Goal: Task Accomplishment & Management: Manage account settings

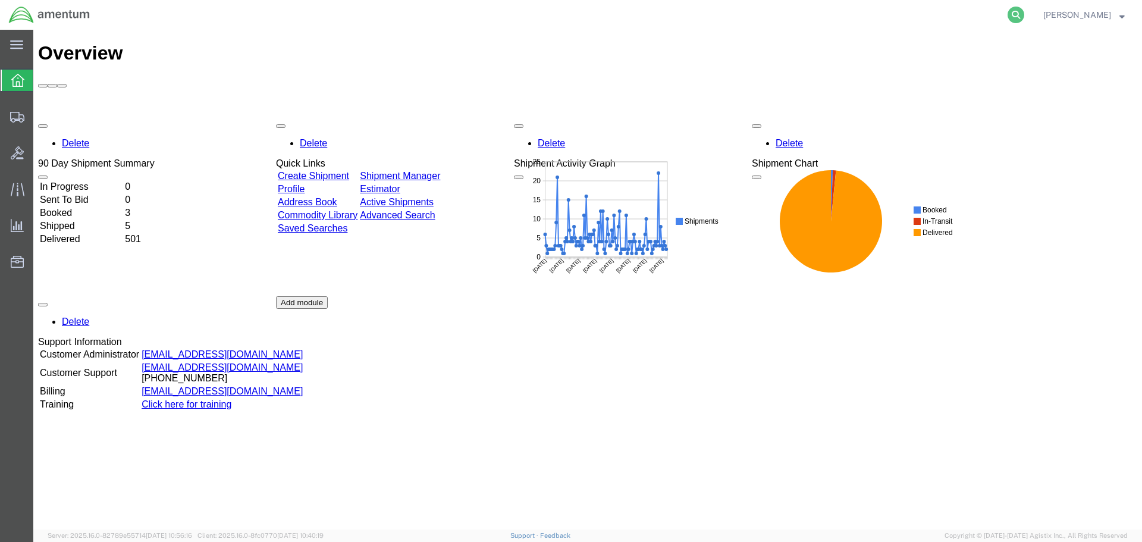
click at [1024, 17] on icon at bounding box center [1016, 15] width 17 height 17
paste input "289201926809"
type input "289201926809"
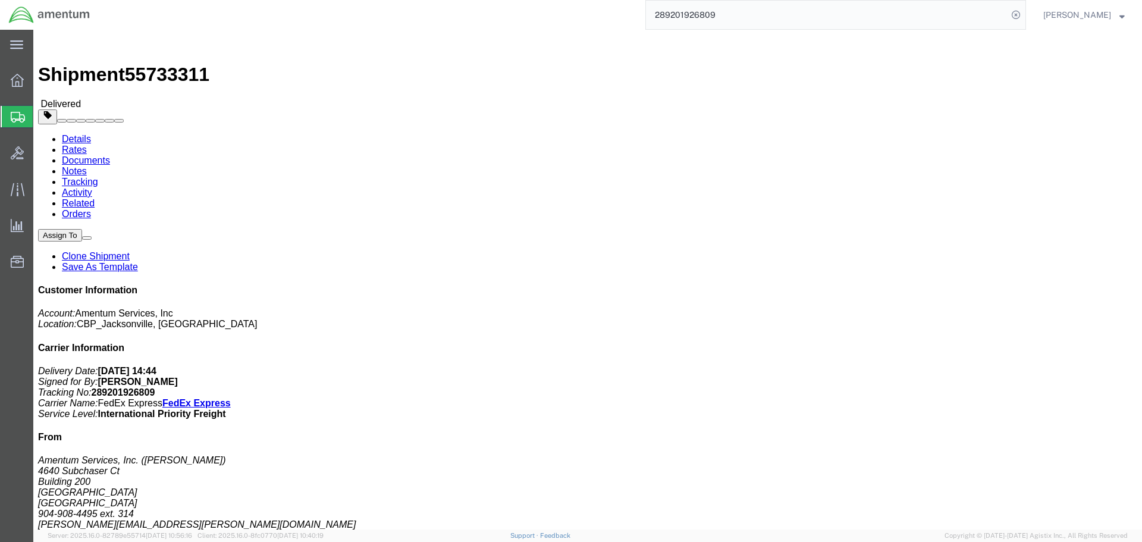
click div "Leg 1 - Air"
click link "Clone Shipment"
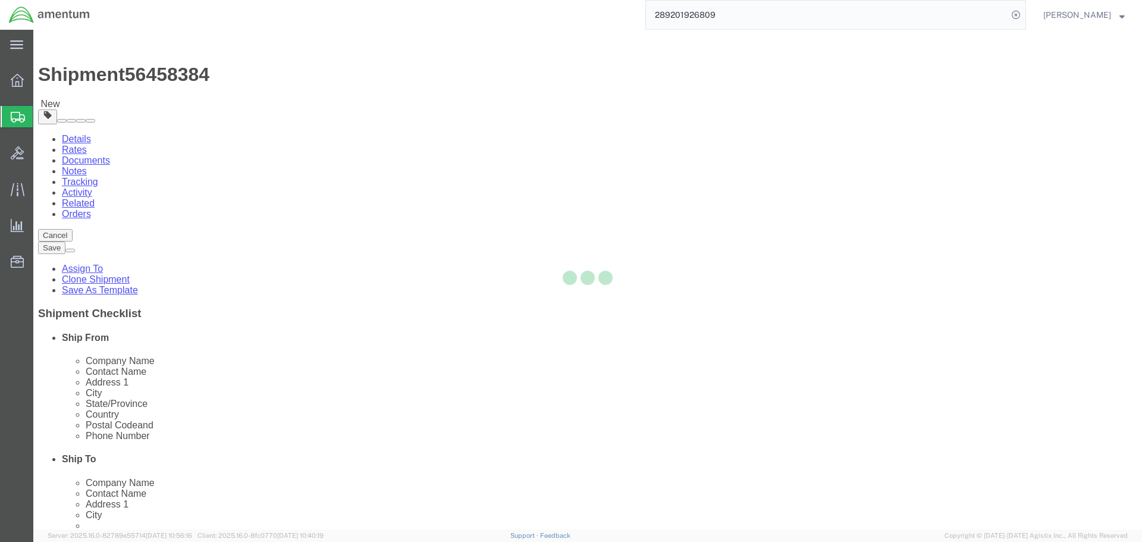
select select "49917"
select select
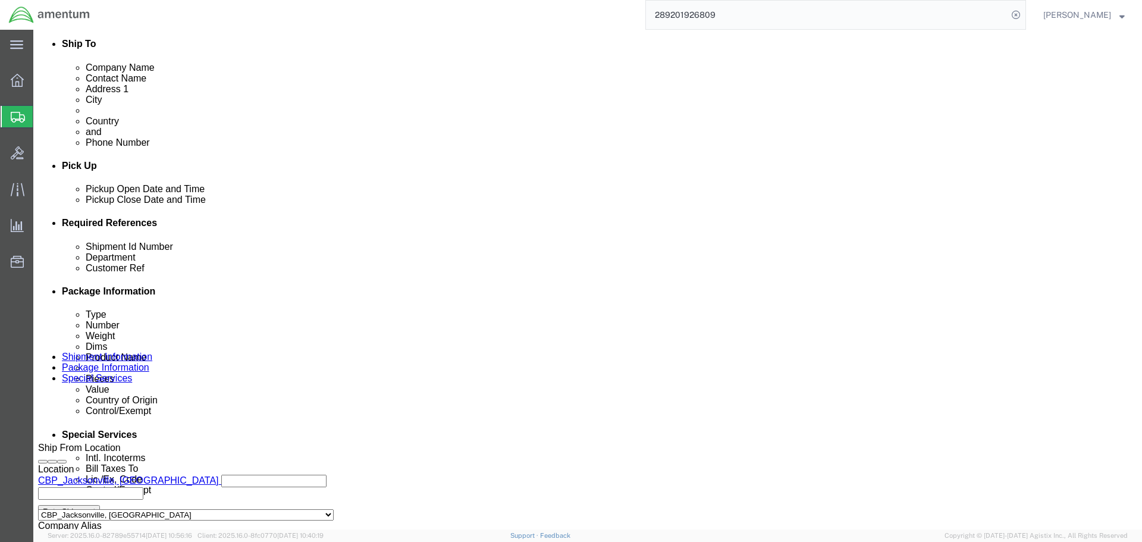
scroll to position [416, 0]
click icon "button"
drag, startPoint x: 193, startPoint y: 316, endPoint x: 174, endPoint y: 316, distance: 19.0
click input "TAR1140"
type input "TAR1217 & TAR1122"
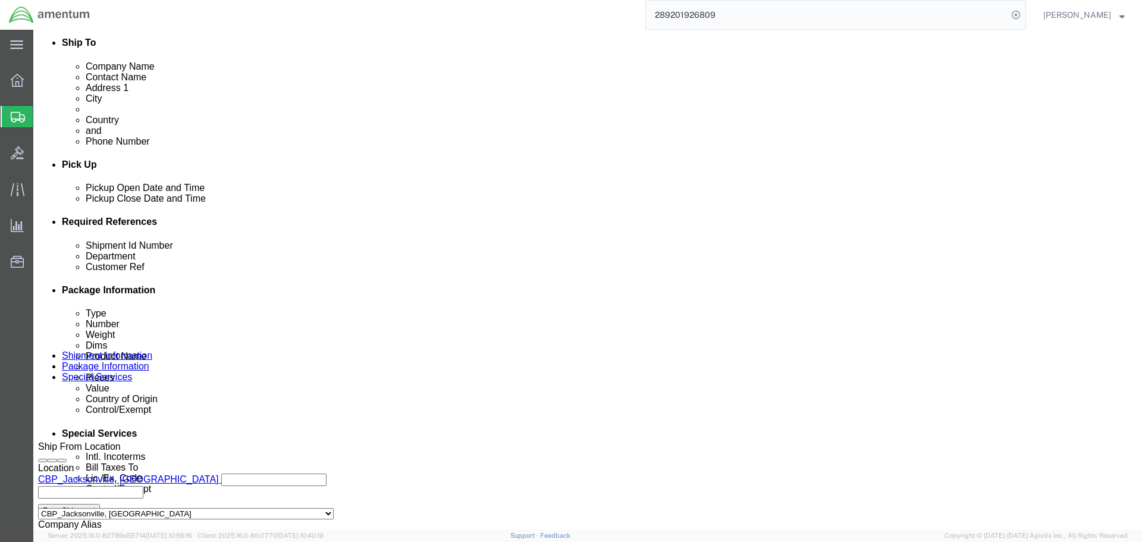
drag, startPoint x: 193, startPoint y: 337, endPoint x: 144, endPoint y: 339, distance: 48.8
click div "Customer Ref TAR1140 TO LAJ"
type input "TO LAJ"
click div "Shipment Id Number TAR1217 & TAR1122 Department CBP Select Account Type Activit…"
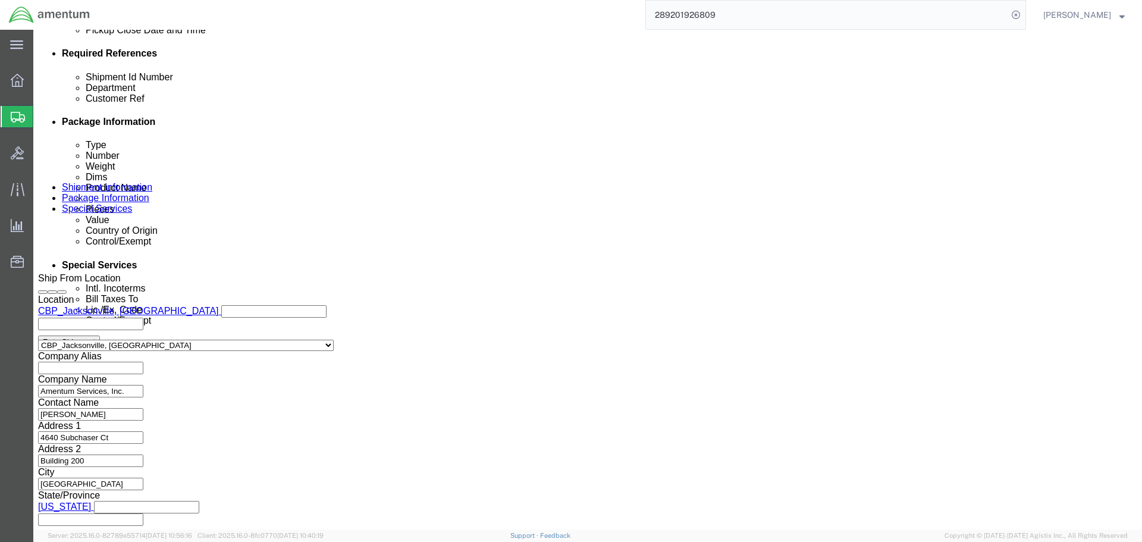
click button "Continue"
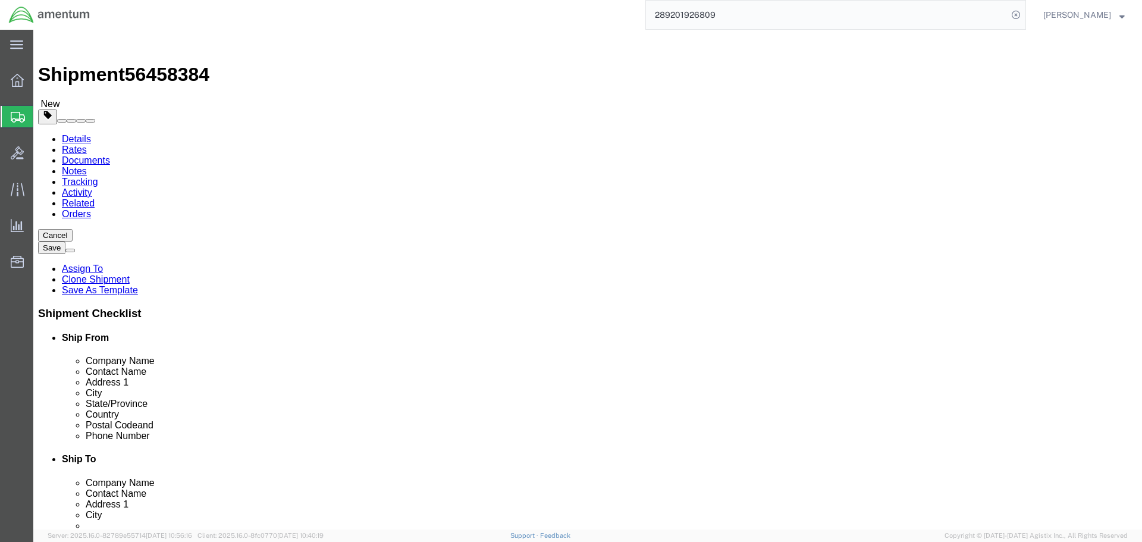
click select "Select Bale(s) Basket(s) Bolt(s) Bottle(s) Buckets Bulk Bundle(s) Can(s) Cardbo…"
click input "46.00"
type input "."
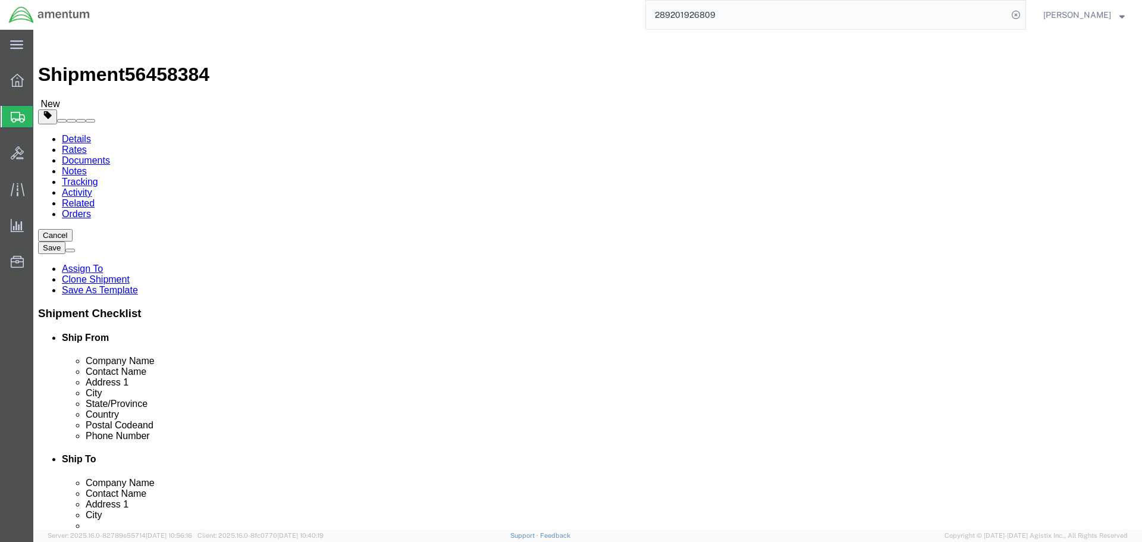
type input "37"
type input "41"
type input "39"
type input "382"
click dd "1000000.00 USD"
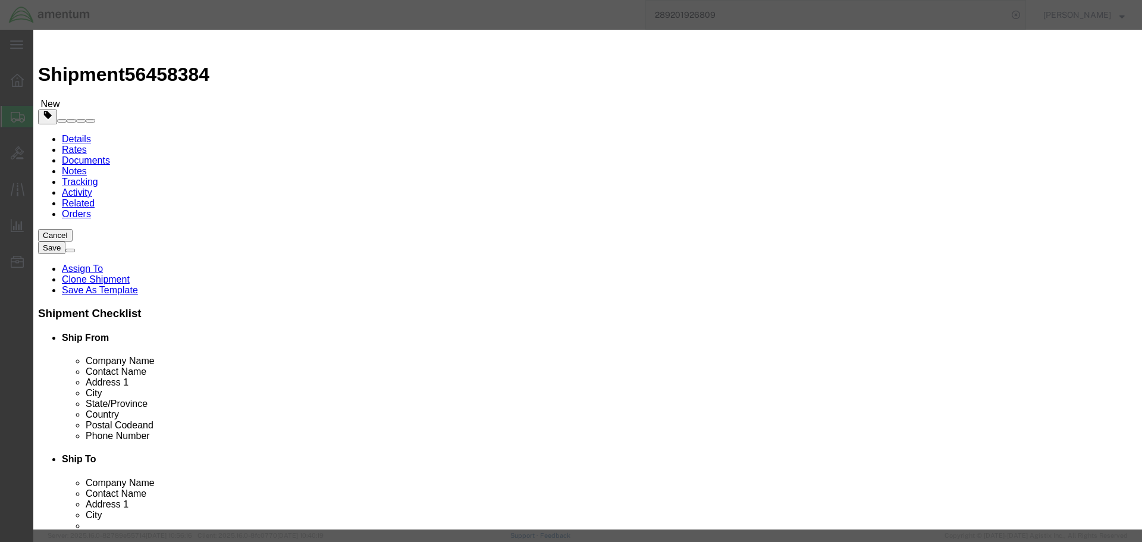
drag, startPoint x: 705, startPoint y: 170, endPoint x: 684, endPoint y: 174, distance: 21.2
click input "TAR1140"
type input "TAR1217"
click button "Save & Close"
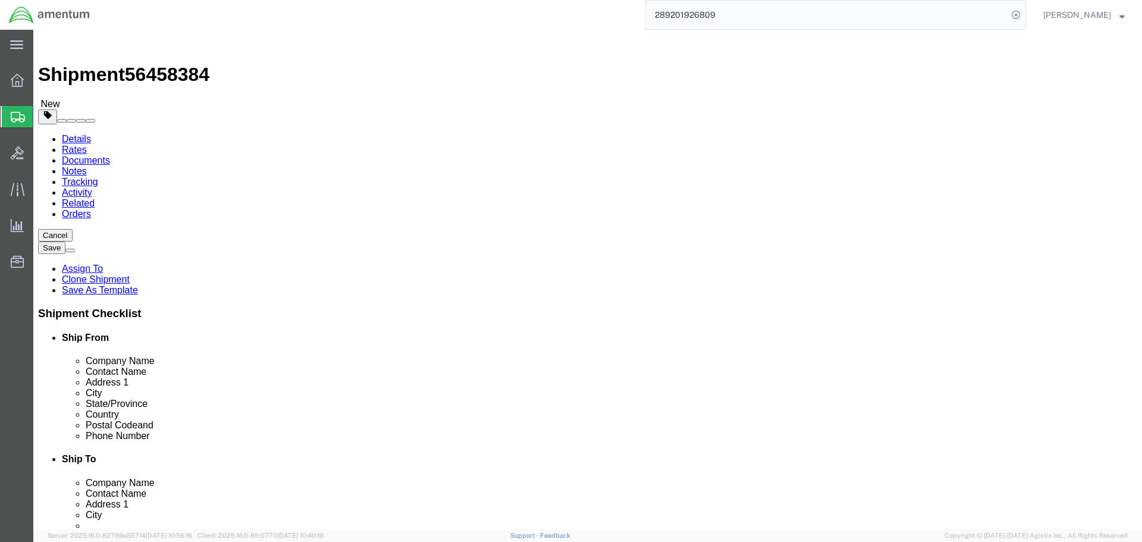
click span "button"
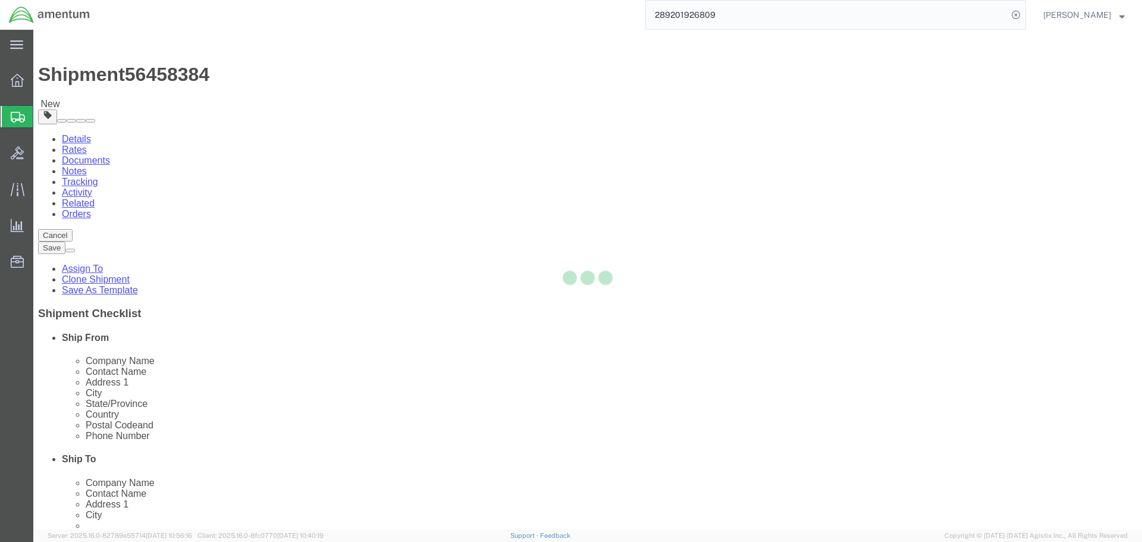
select select "SKID"
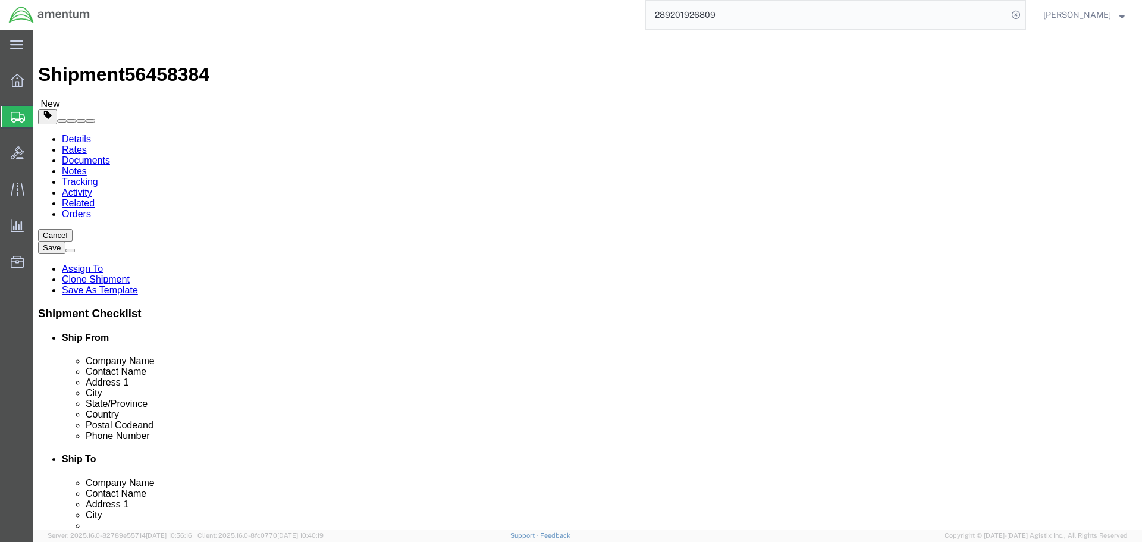
click dd "1000000.00 USD"
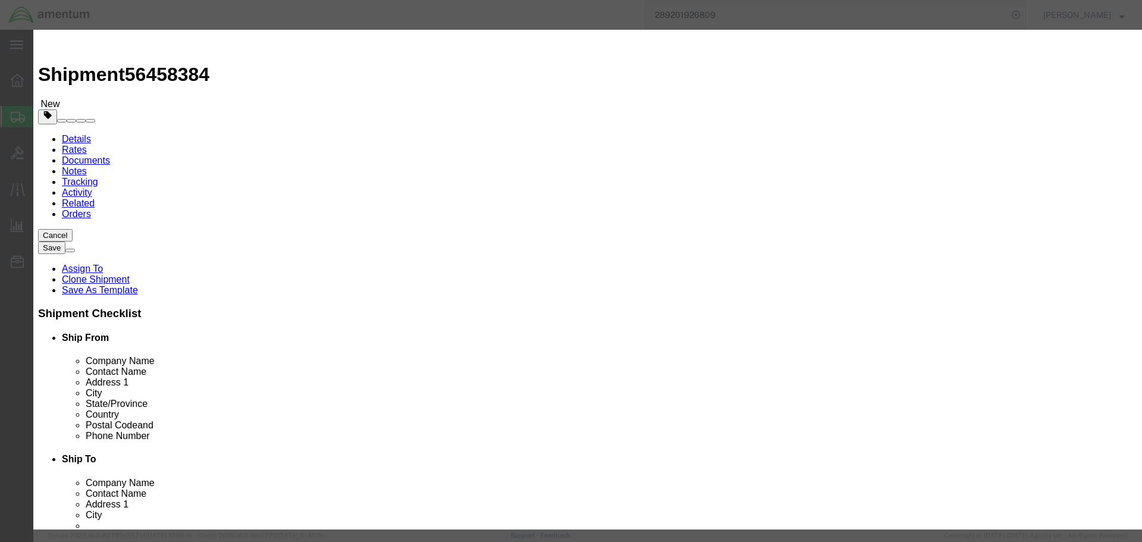
drag, startPoint x: 703, startPoint y: 170, endPoint x: 684, endPoint y: 170, distance: 19.0
click input "TAR1217"
type input "TAR1122"
click button "Save & Close"
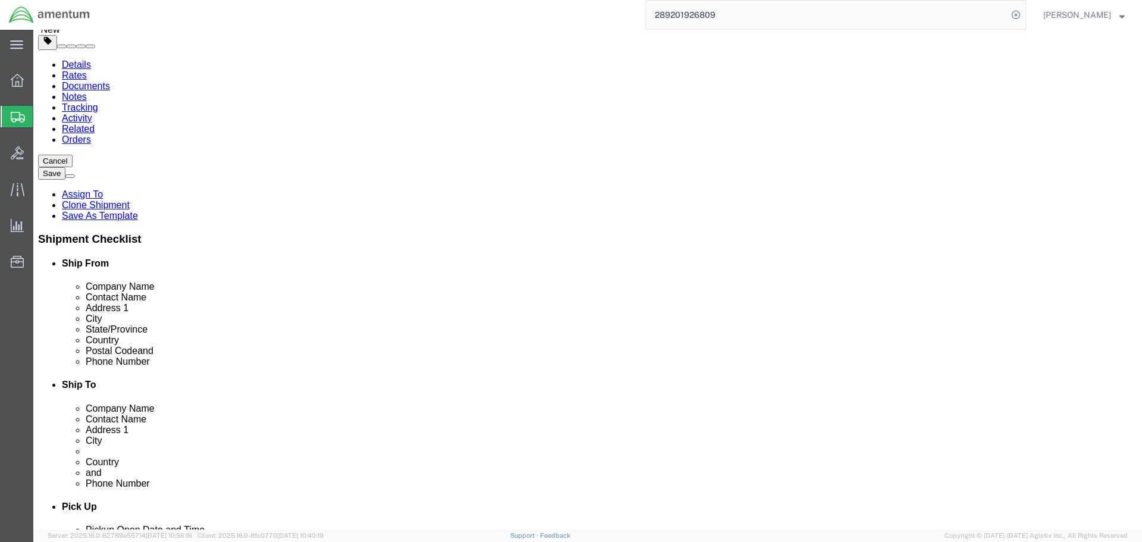
scroll to position [0, 0]
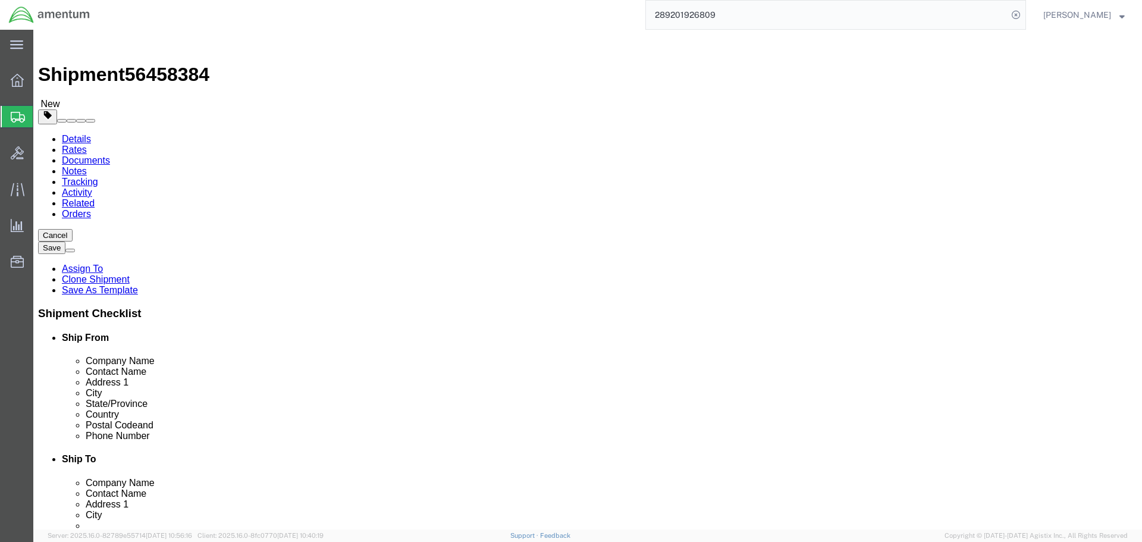
click icon
click button "Save"
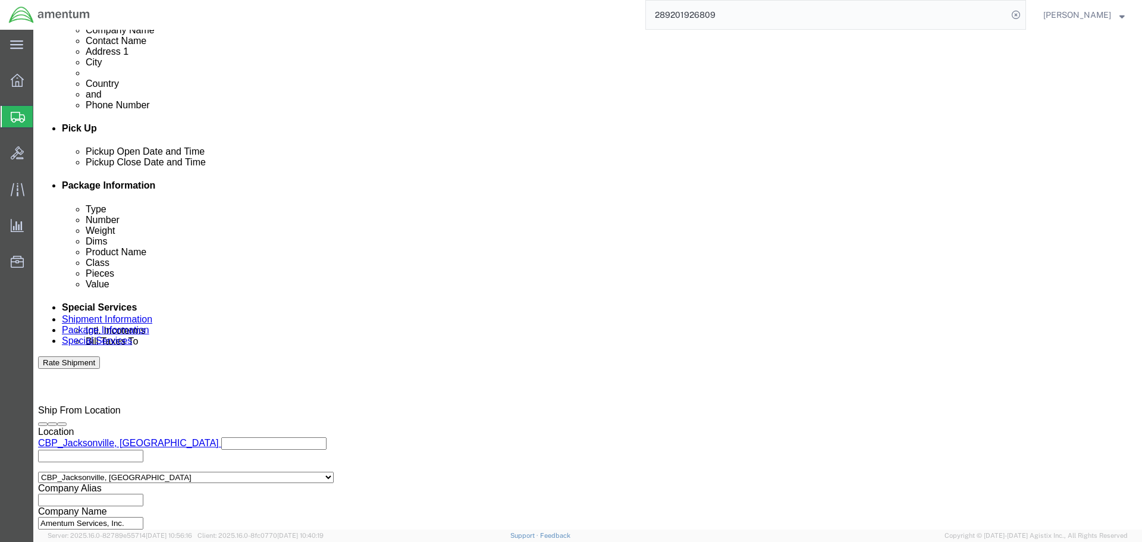
scroll to position [357, 0]
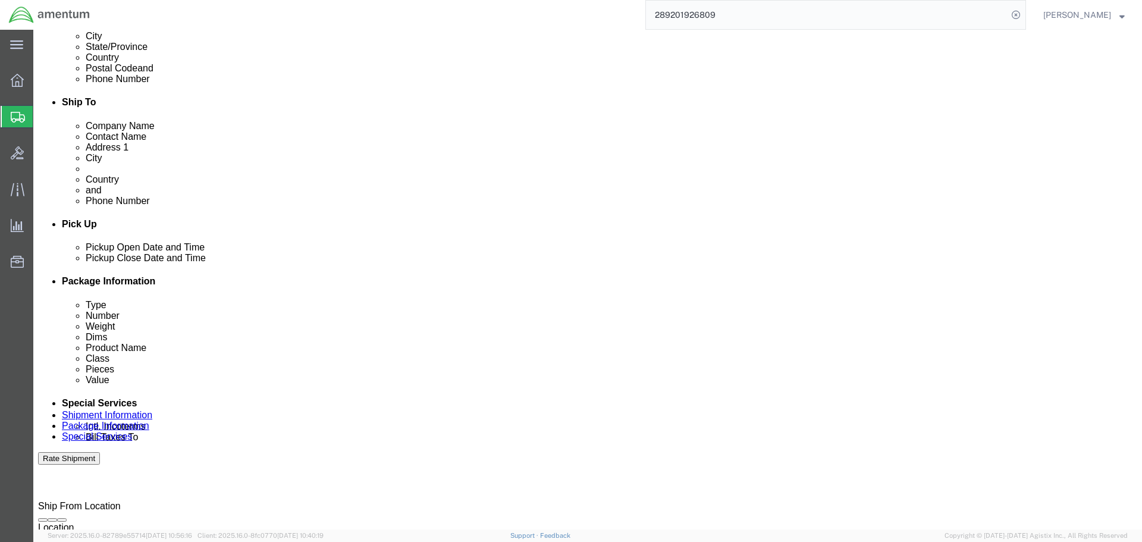
drag, startPoint x: 97, startPoint y: 264, endPoint x: 233, endPoint y: 306, distance: 141.9
click div "[DATE] 2:46 PM"
click input "2:46 PM"
type input "8:00 PM"
click button "Apply"
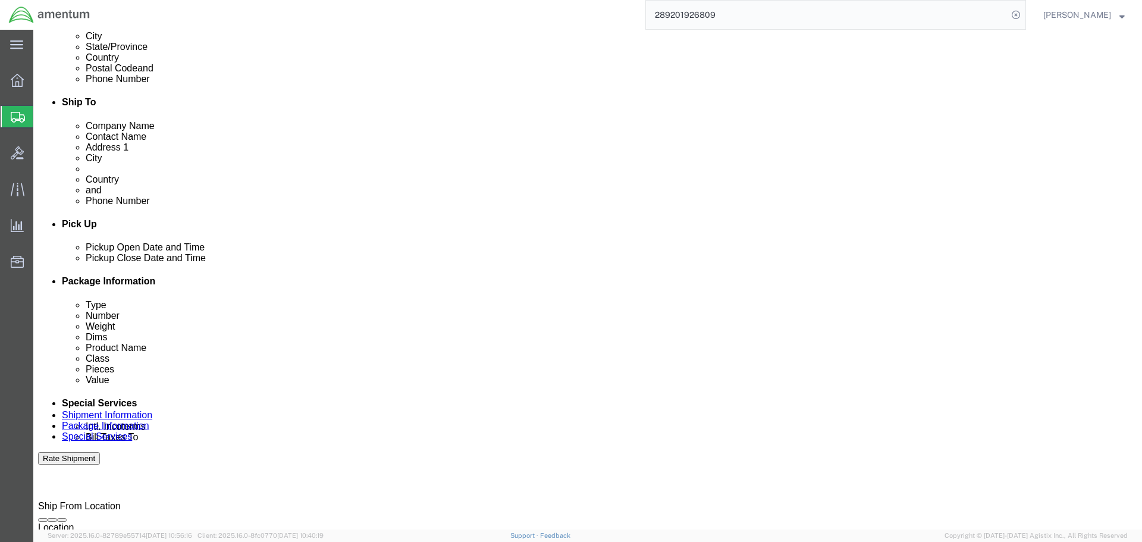
click div "[DATE] 9:00 PM"
type input "2:00 PM"
click button "Apply"
click div "[DATE] 8:00 PM"
type input "9:00 AM"
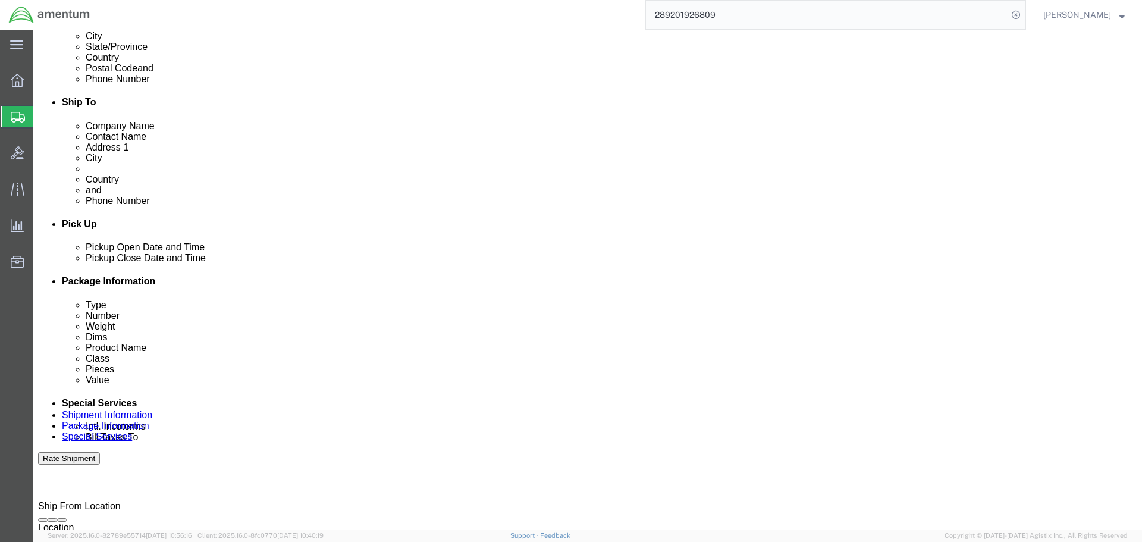
click button "Apply"
click div "Pickup Date: Pickup Start Date Pickup Start Time Pickup Open Date and Time [DAT…"
click button "Save"
click div "[DATE] 9:00 PM"
click button "Apply"
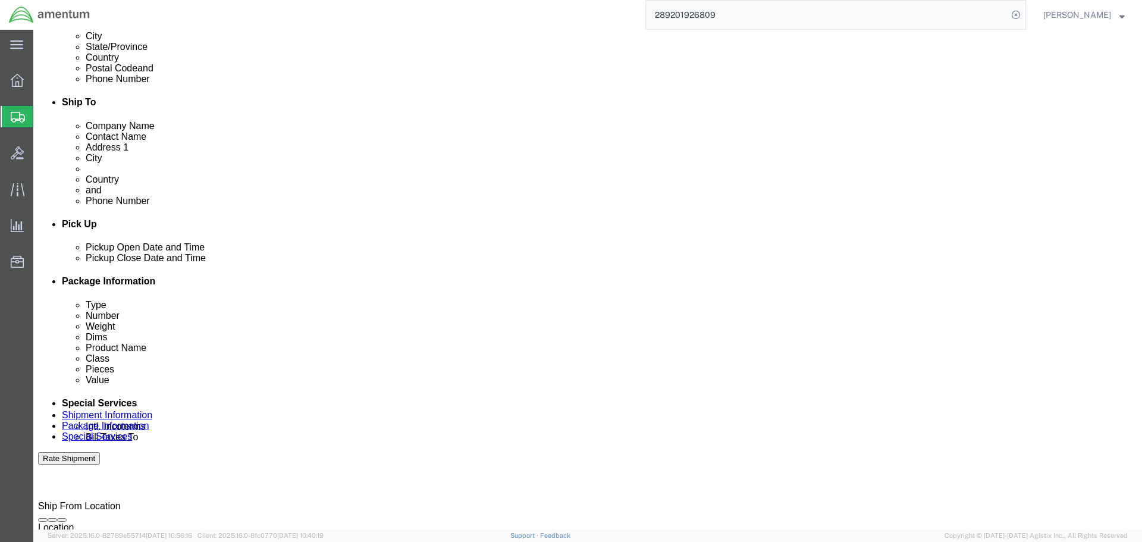
click button "Save"
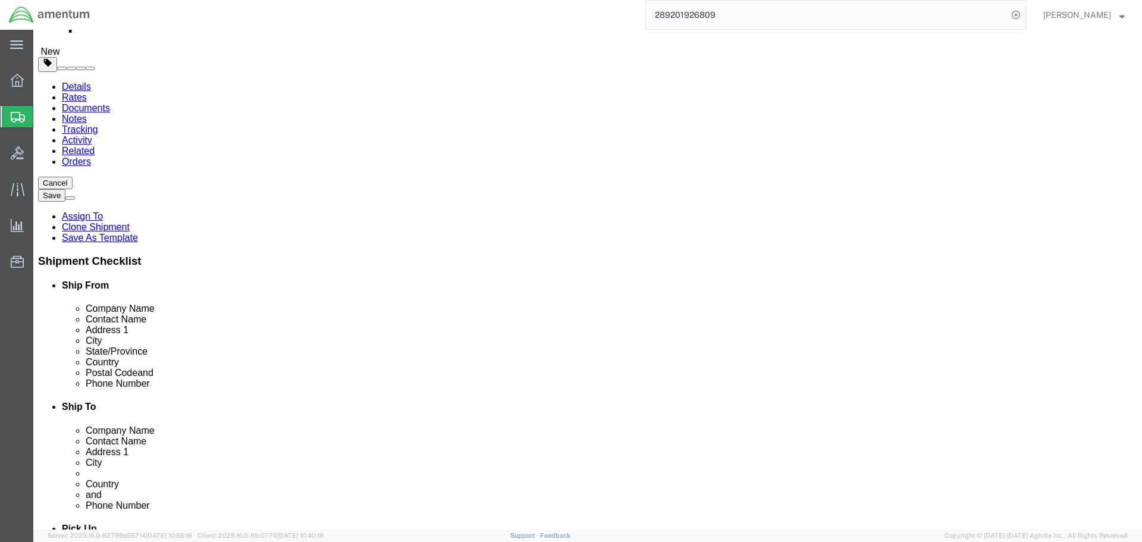
scroll to position [0, 0]
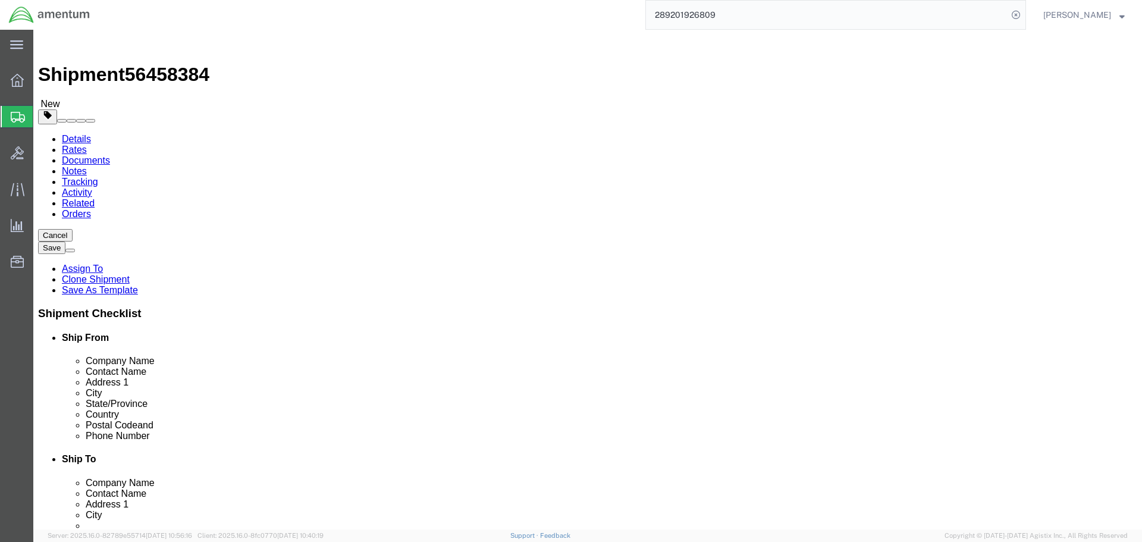
click icon
click dd "1.00 Each"
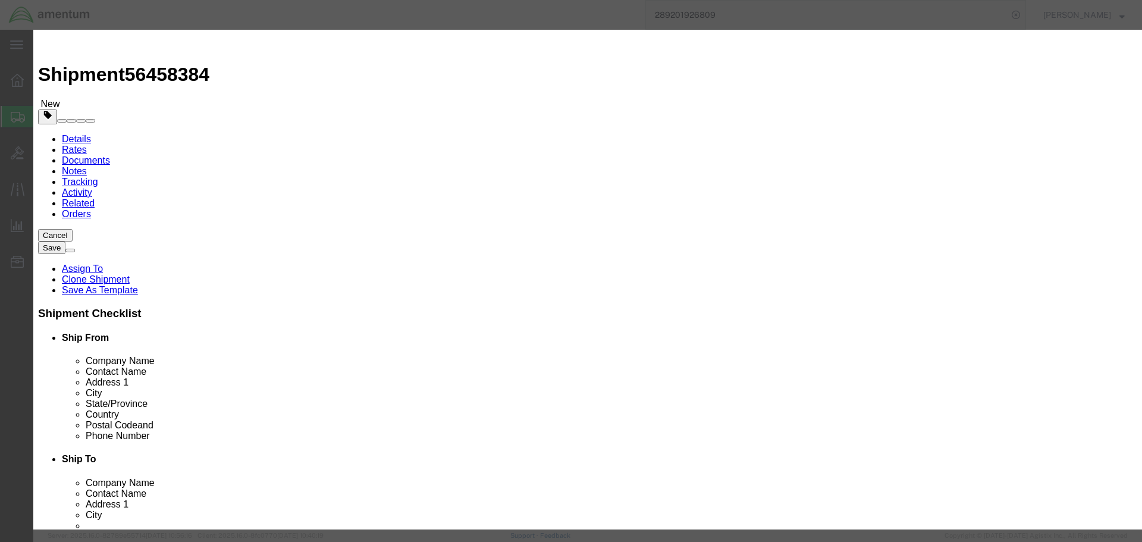
click select "Select 50 55 60 65 70 85 92.5 100 125 175 250 300 400"
select select "92.5"
click select "Select 50 55 60 65 70 85 92.5 100 125 175 250 300 400"
click button "Save & Close"
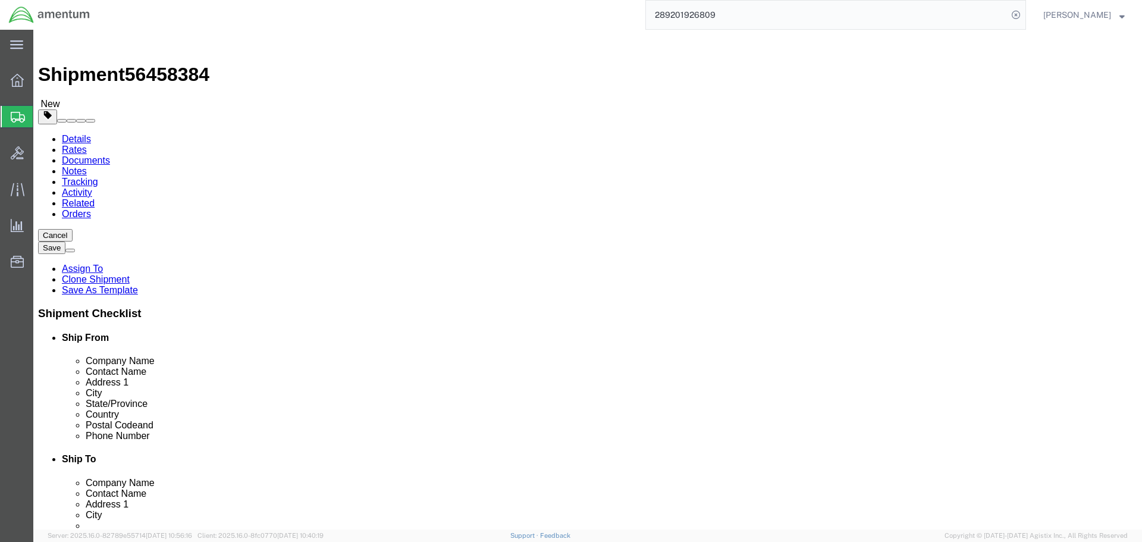
click dd "1000000.00 USD"
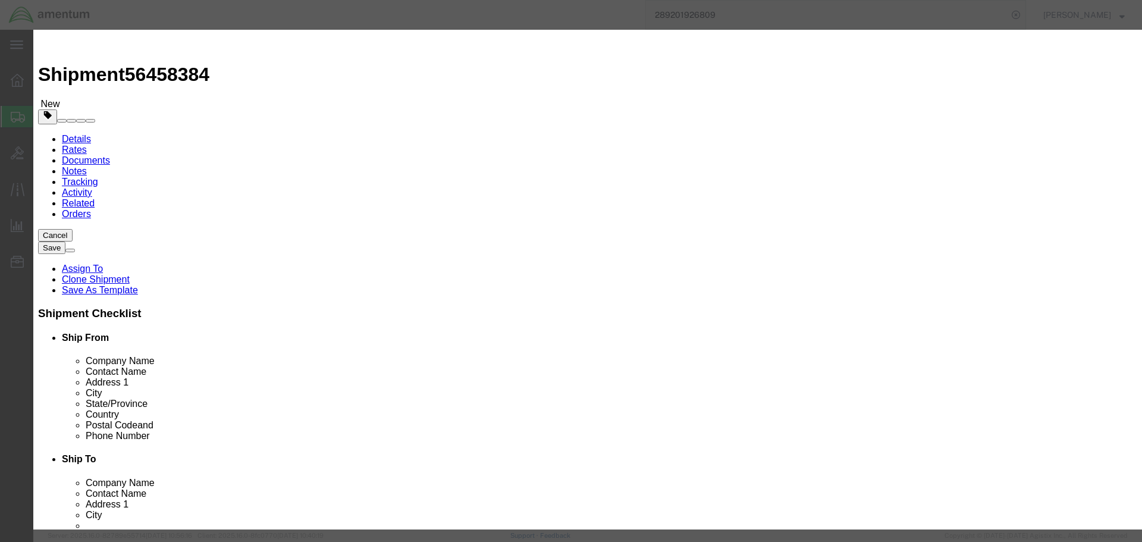
click select "Select 50 55 60 65 70 85 92.5 100 125 175 250 300 400"
select select "92.5"
click select "Select 50 55 60 65 70 85 92.5 100 125 175 250 300 400"
click button "Save & Close"
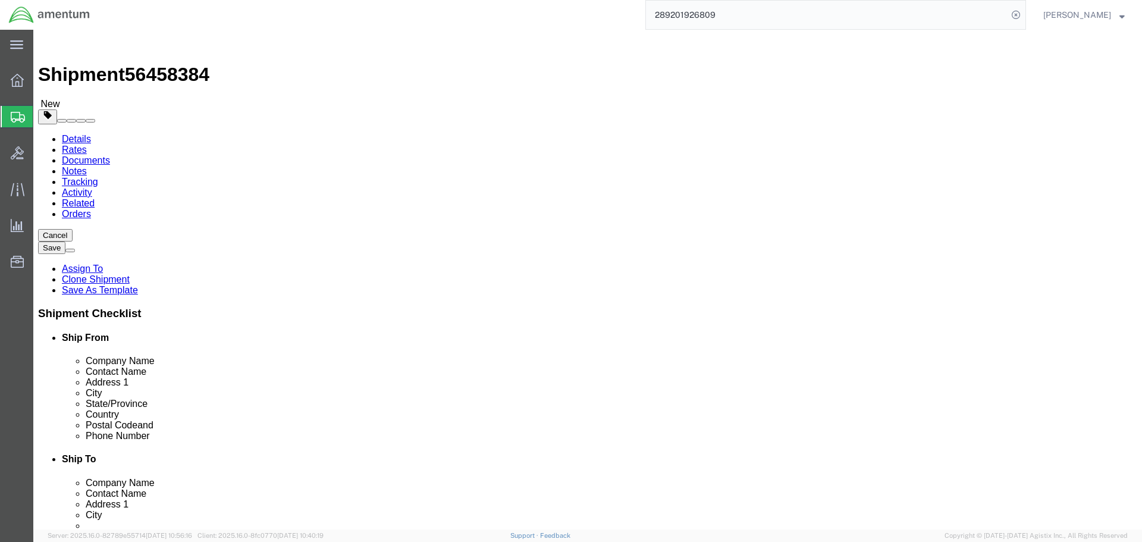
click button "Save"
